Goal: Ask a question: Seek information or help from site administrators or community

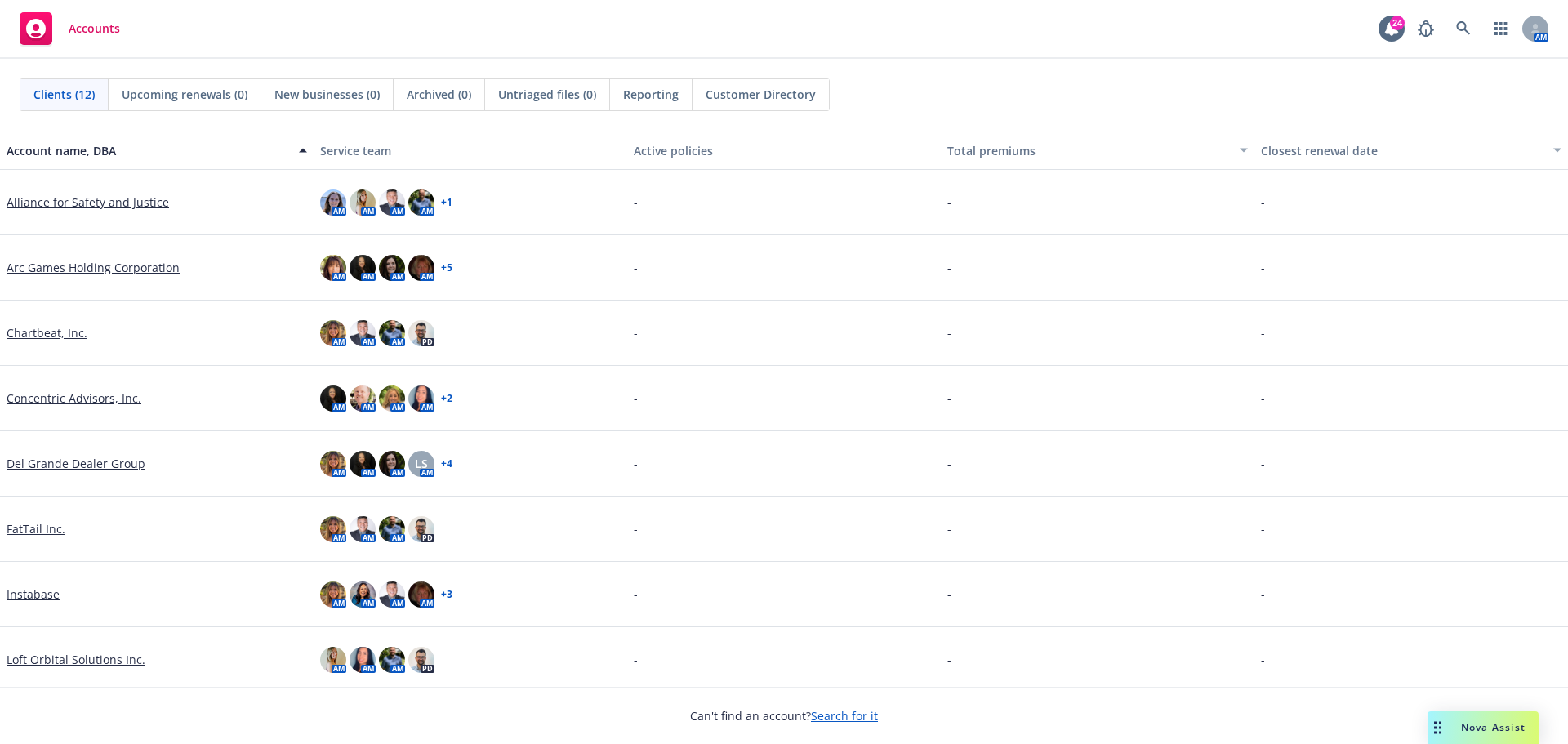
click at [1473, 723] on span "Nova Assist" at bounding box center [1493, 727] width 65 height 14
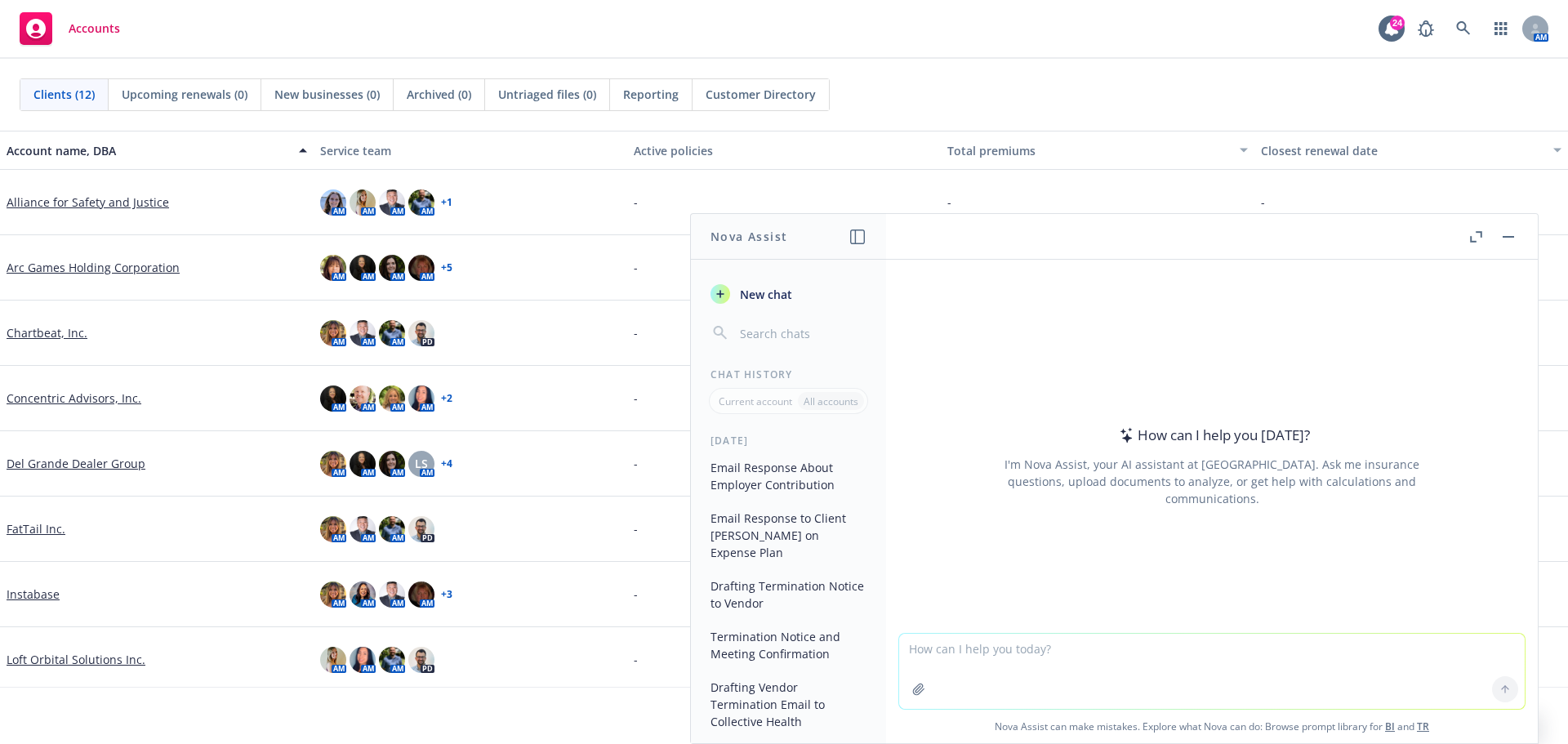
click at [924, 648] on textarea at bounding box center [1212, 671] width 626 height 75
click at [849, 239] on button "button" at bounding box center [857, 236] width 20 height 20
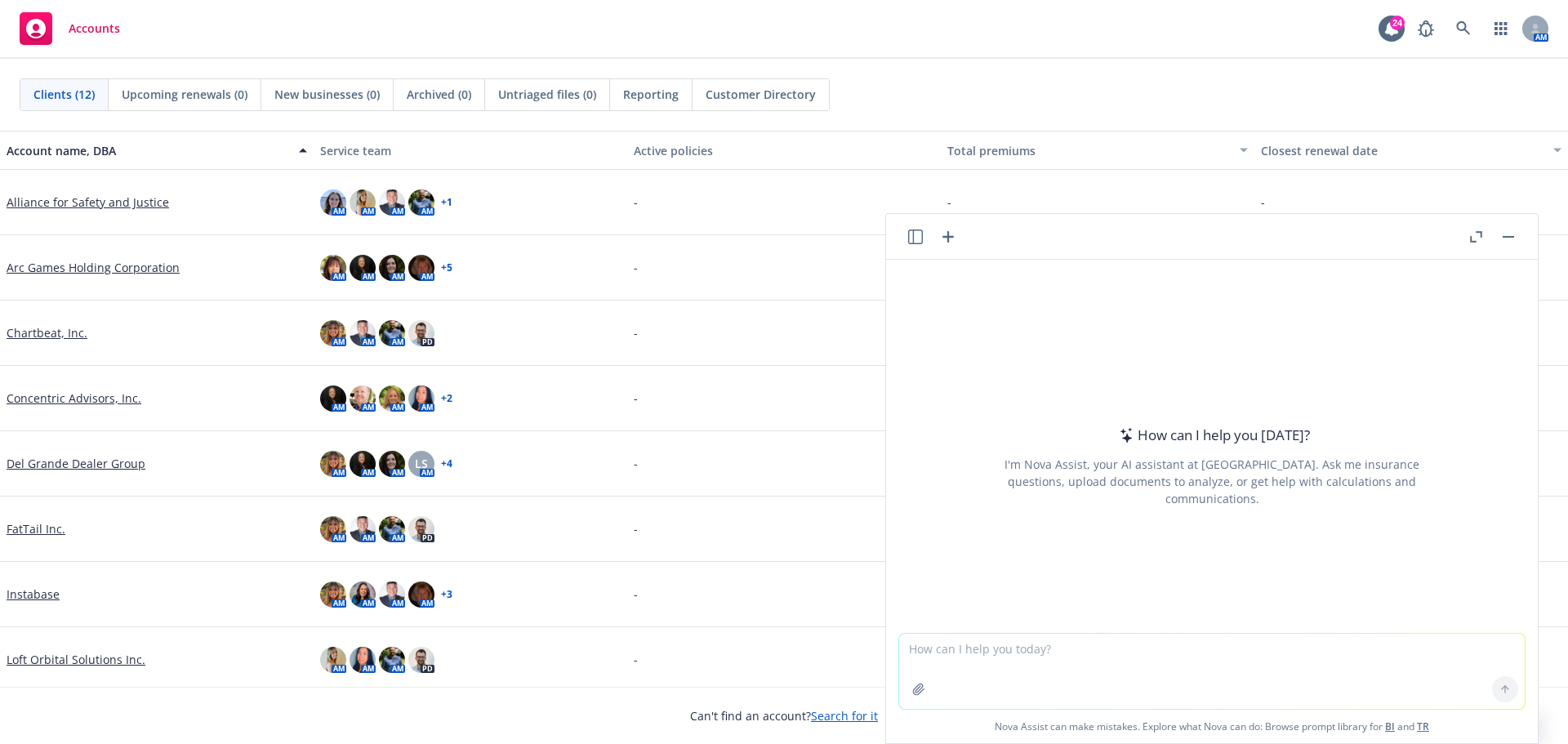
click at [1008, 658] on textarea at bounding box center [1212, 671] width 626 height 75
type textarea "R"
type textarea "c"
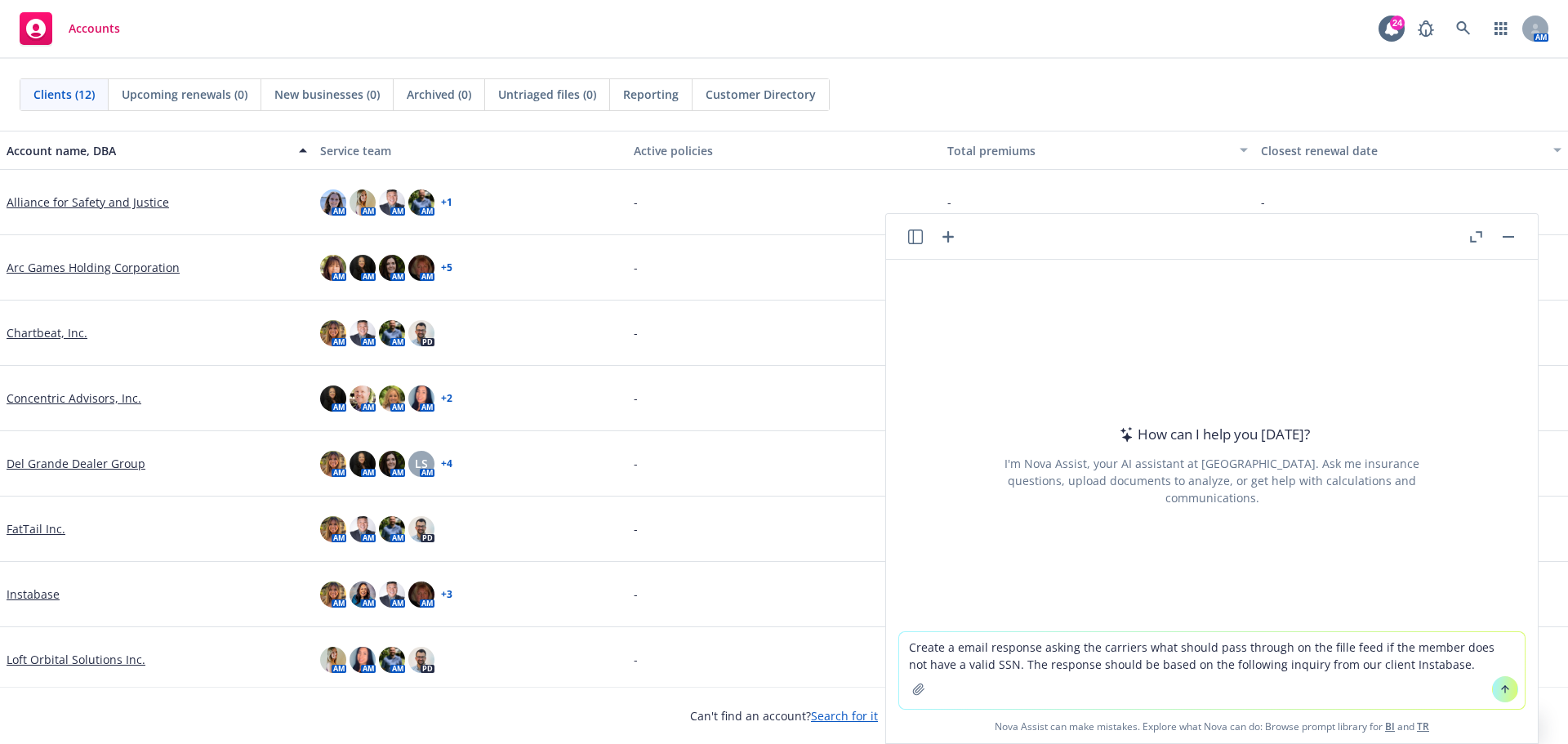
paste textarea "one of my employees, [PERSON_NAME], who recently transferred from overseas to t…"
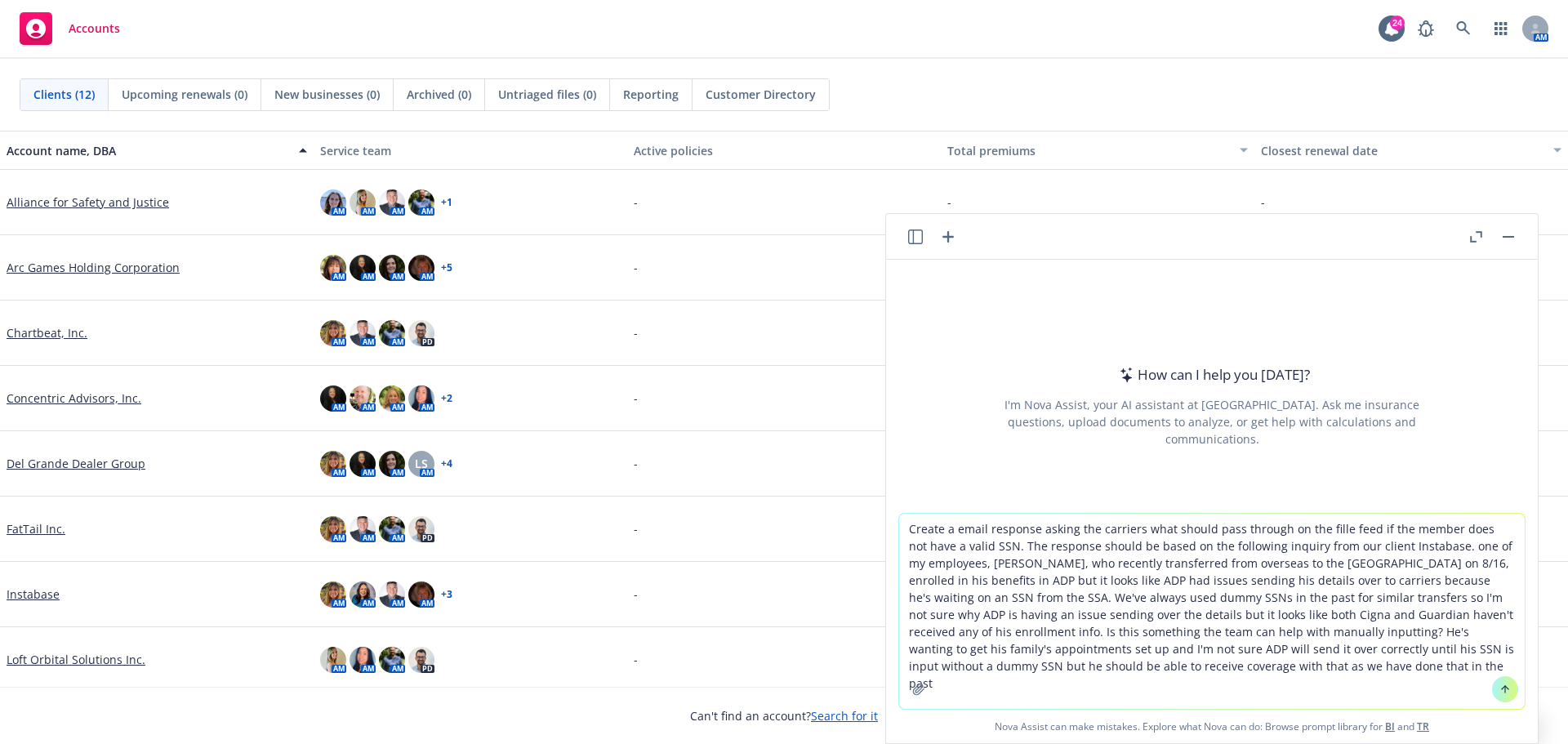
click at [1427, 546] on textarea "Create a email response asking the carriers what should pass through on the fil…" at bounding box center [1212, 611] width 626 height 196
type textarea "Create a email response asking the carriers what should pass through on the fil…"
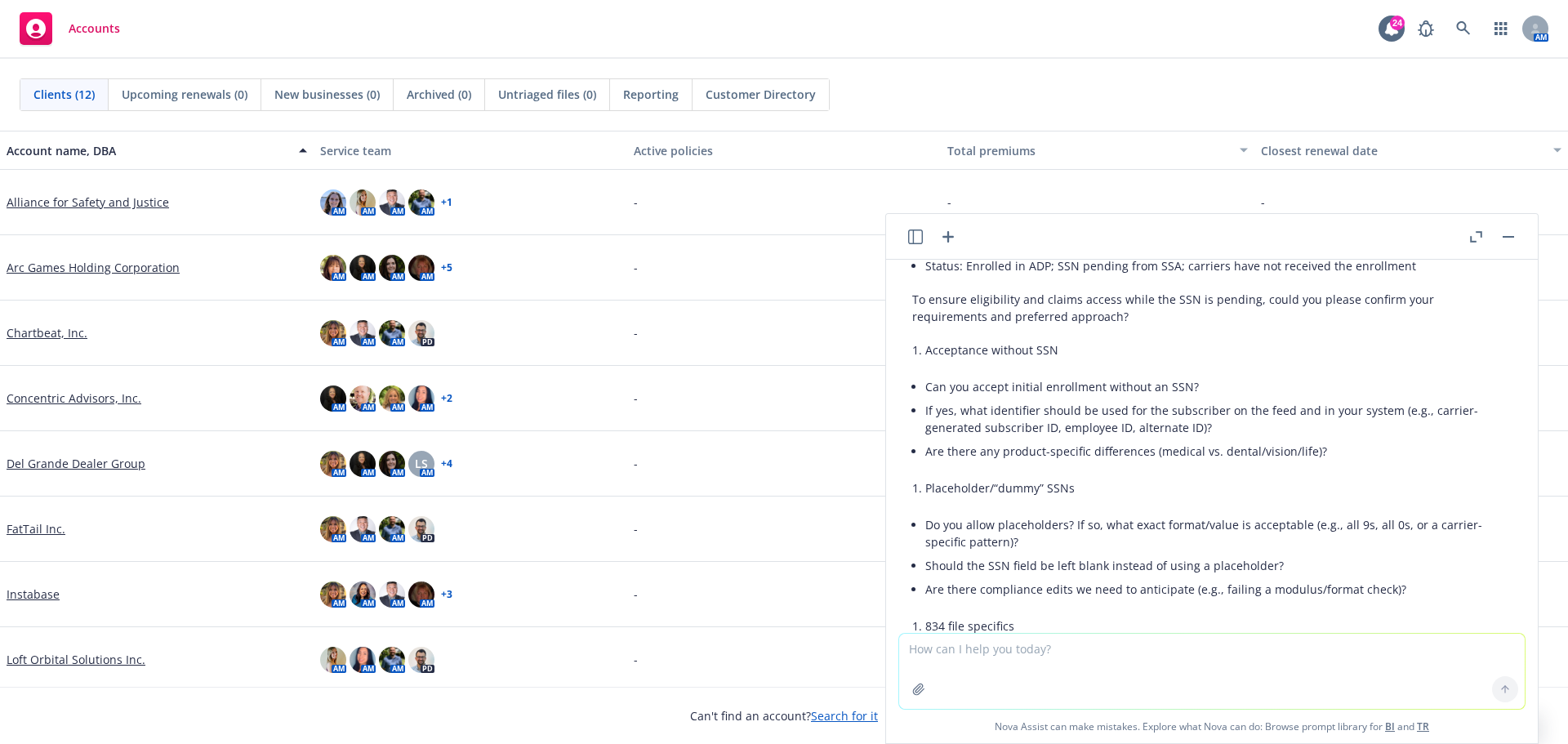
scroll to position [612, 0]
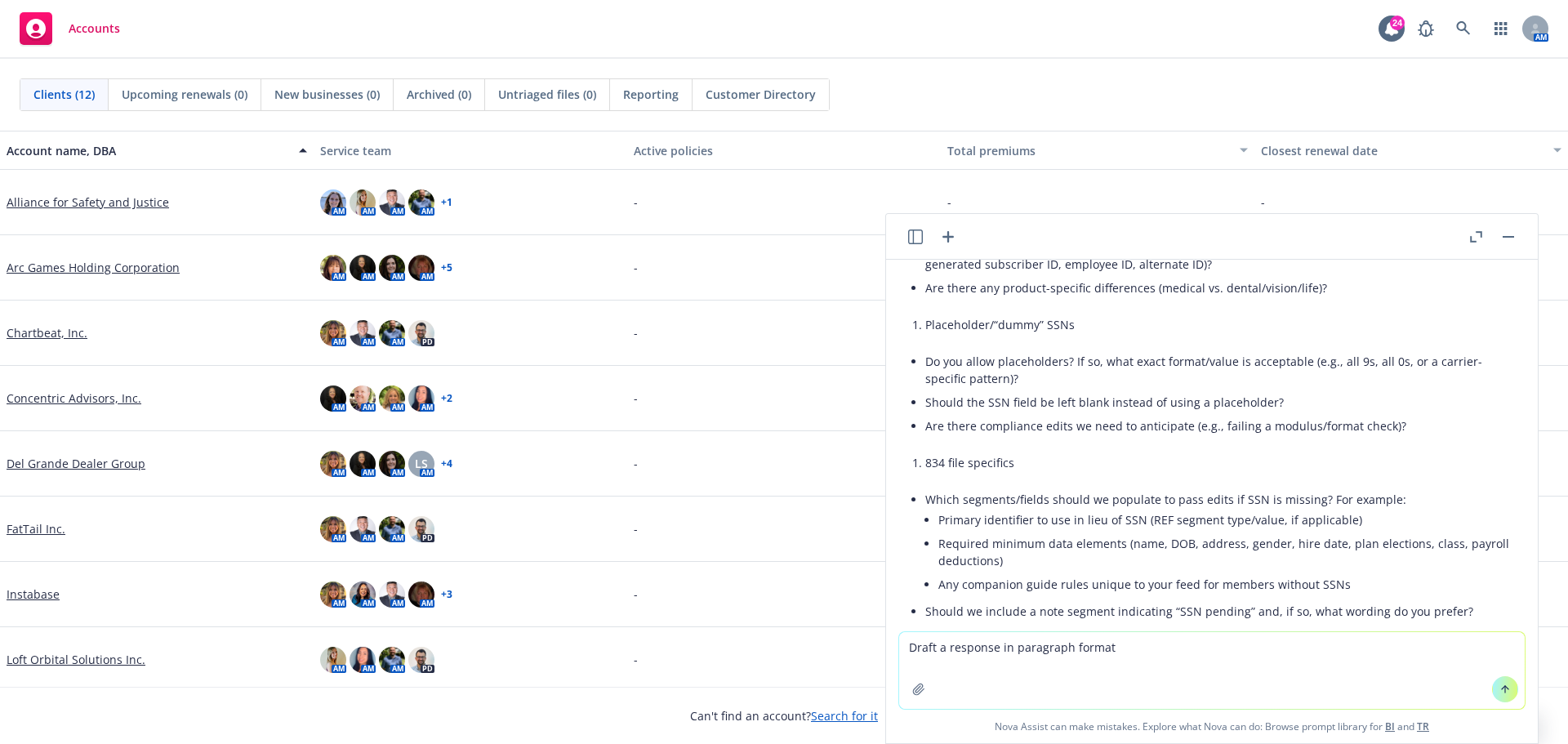
type textarea "Draft a response in paragraph format."
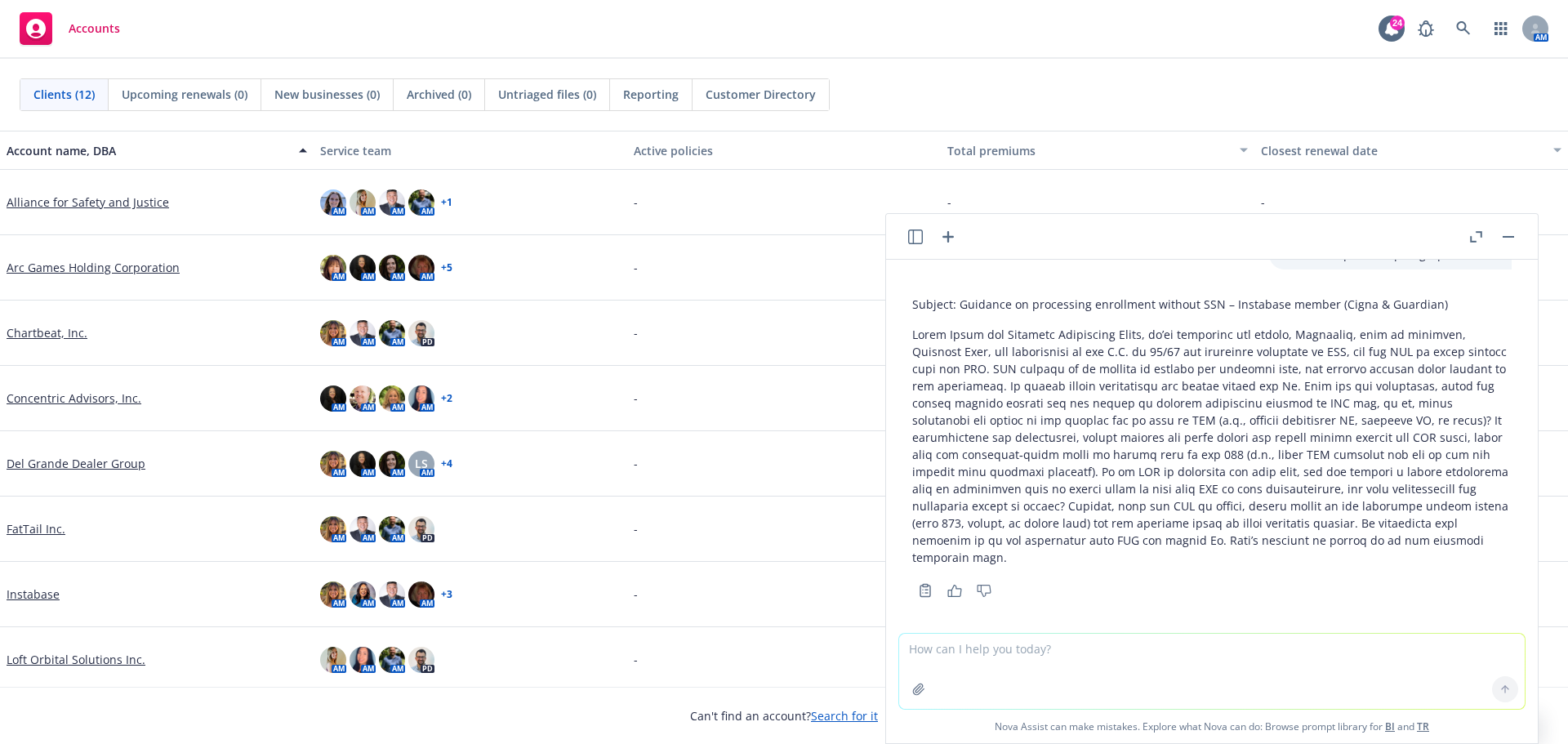
scroll to position [1485, 0]
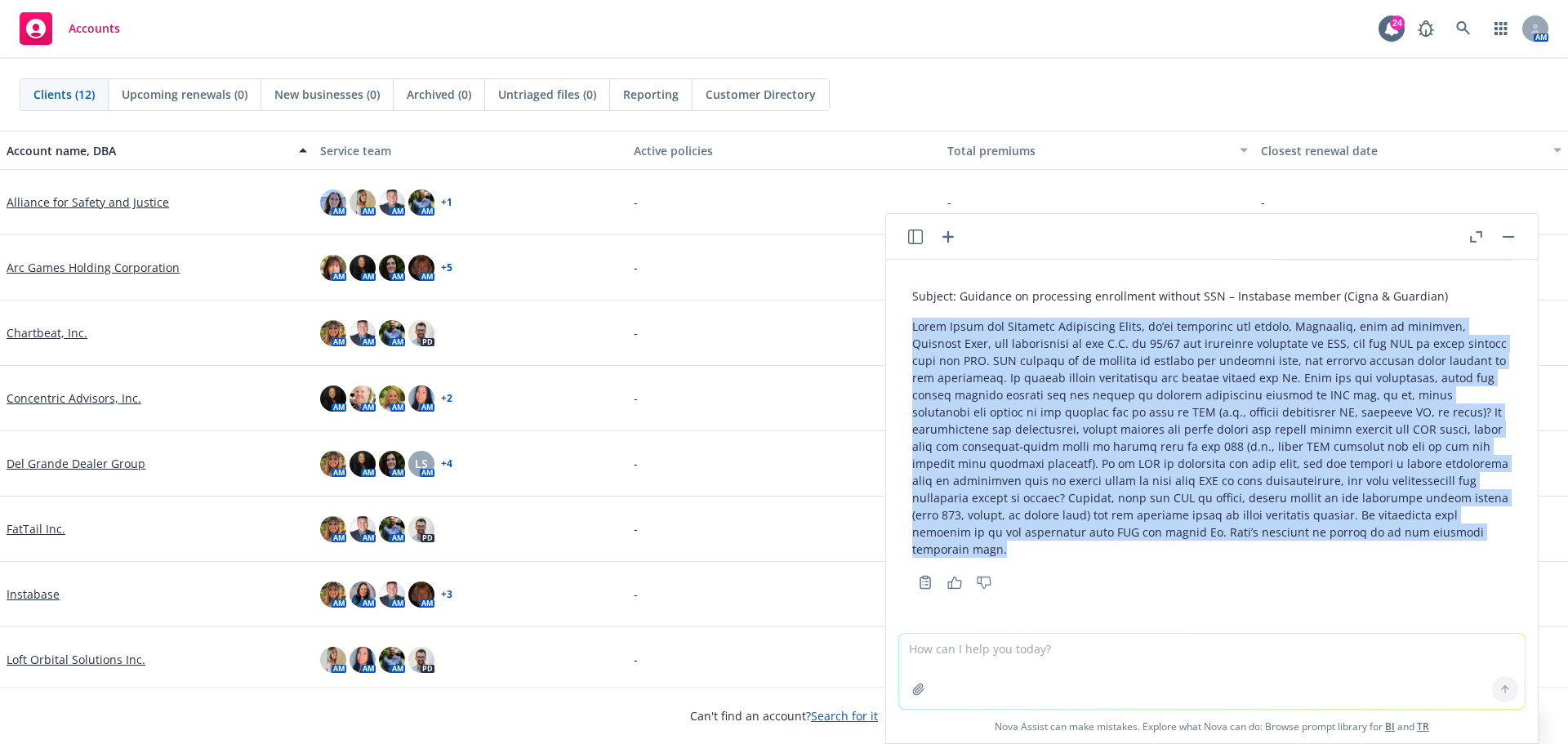
drag, startPoint x: 906, startPoint y: 326, endPoint x: 1222, endPoint y: 553, distance: 389.1
click at [1222, 553] on div "Subject: Guidance on processing enrollment without SSN – Instabase member (Cign…" at bounding box center [1212, 437] width 626 height 313
copy p "Lorem Ipsum dol Sitametc Adipiscing Elits, do’ei temporinc utl etdolo, Magnaali…"
